Goal: Task Accomplishment & Management: Manage account settings

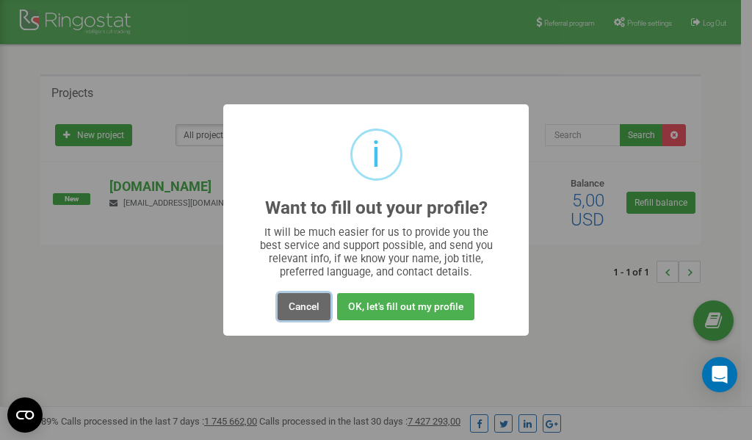
click at [311, 308] on button "Cancel" at bounding box center [304, 306] width 53 height 27
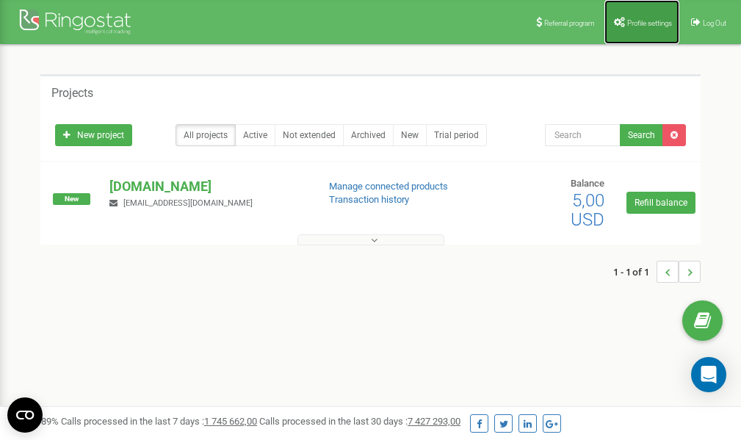
click at [632, 23] on span "Profile settings" at bounding box center [649, 23] width 45 height 8
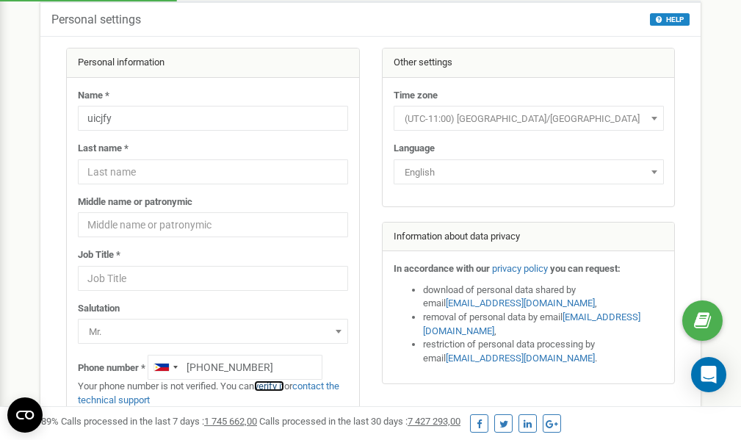
click at [275, 383] on link "verify it" at bounding box center [269, 386] width 30 height 11
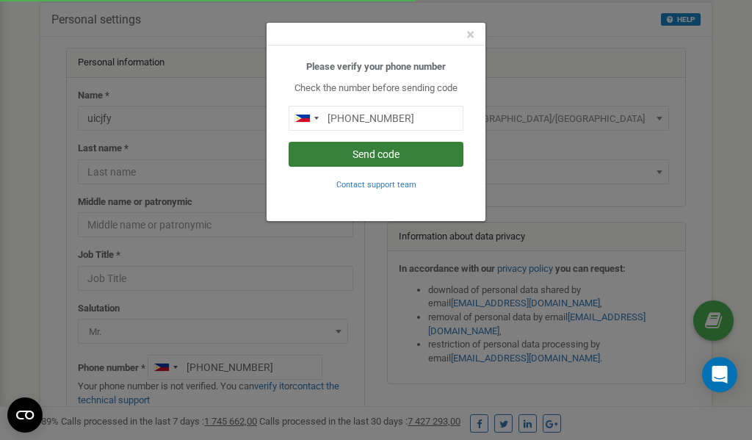
click at [364, 162] on button "Send code" at bounding box center [376, 154] width 175 height 25
